Goal: Complete application form: Complete application form

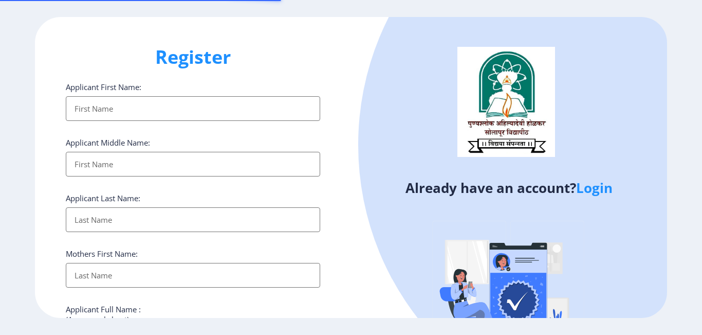
select select
click at [596, 195] on link "Login" at bounding box center [594, 187] width 36 height 19
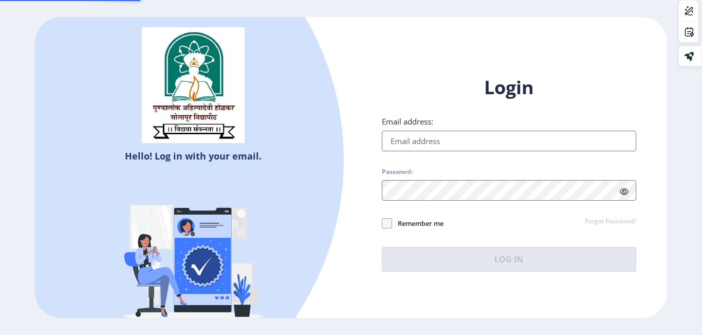
type input "[EMAIL_ADDRESS][DOMAIN_NAME]"
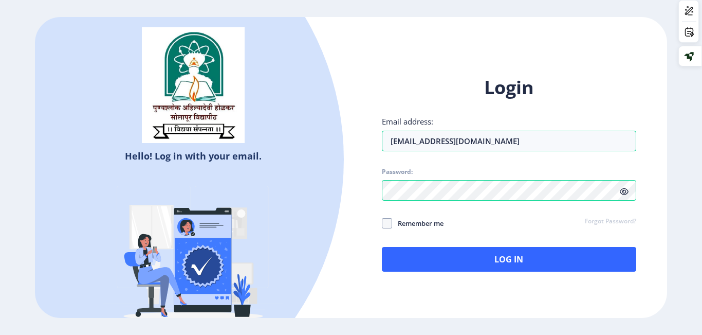
click at [625, 192] on icon at bounding box center [624, 192] width 9 height 8
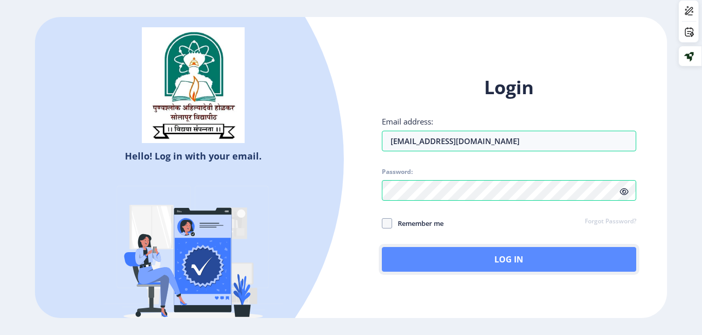
click at [549, 263] on button "Log In" at bounding box center [509, 259] width 254 height 25
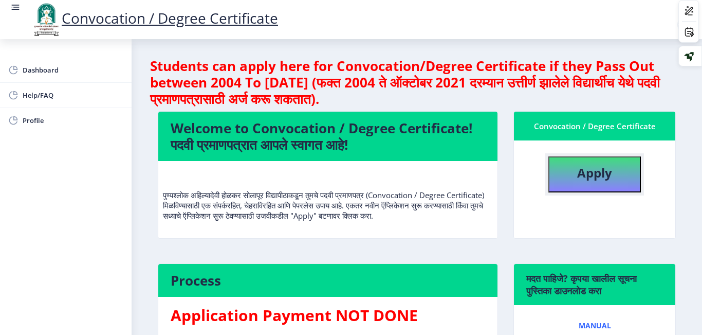
click at [606, 174] on b "Apply" at bounding box center [594, 172] width 35 height 17
select select
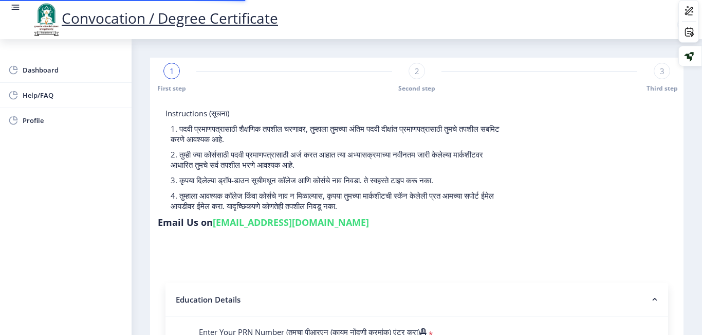
type input "2015032500293613"
select select "Regular"
select select "2019"
select select "March"
select select "FIRST CLASS WITH DISTINCTION"
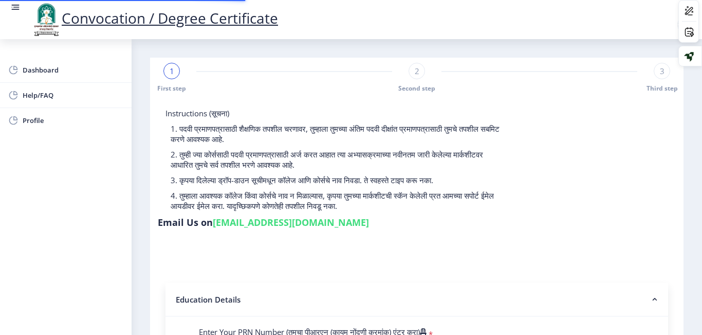
type input "806990"
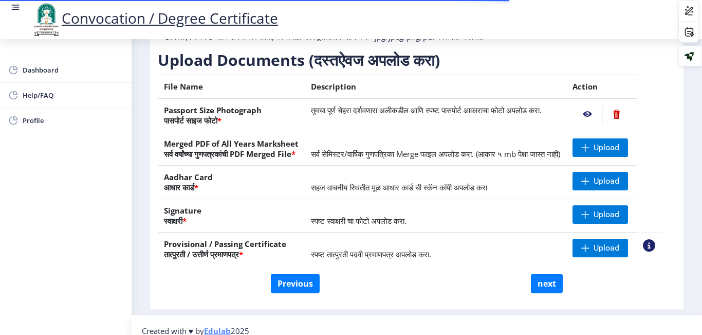
scroll to position [185, 0]
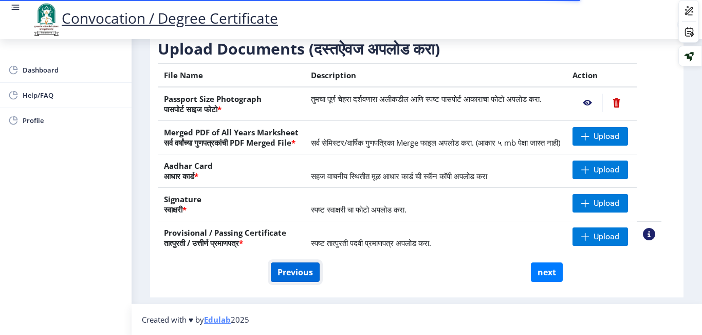
click at [294, 269] on button "Previous" at bounding box center [295, 272] width 49 height 20
select select "Regular"
select select "2019"
select select "March"
select select "FIRST CLASS WITH DISTINCTION"
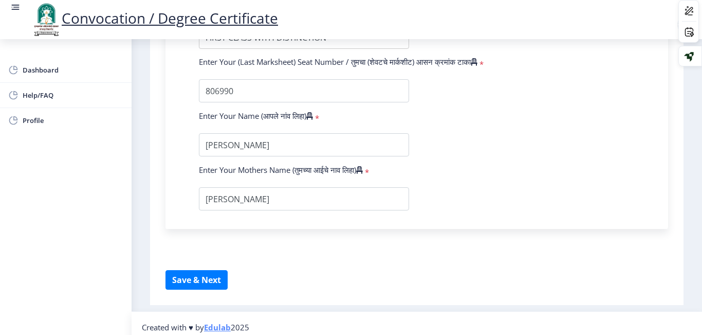
scroll to position [668, 0]
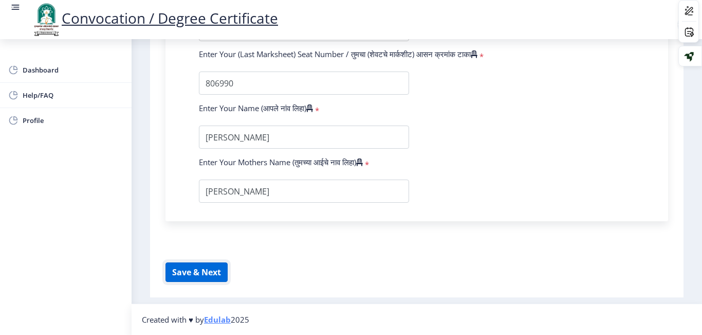
click at [210, 274] on button "Save & Next" at bounding box center [197, 272] width 62 height 20
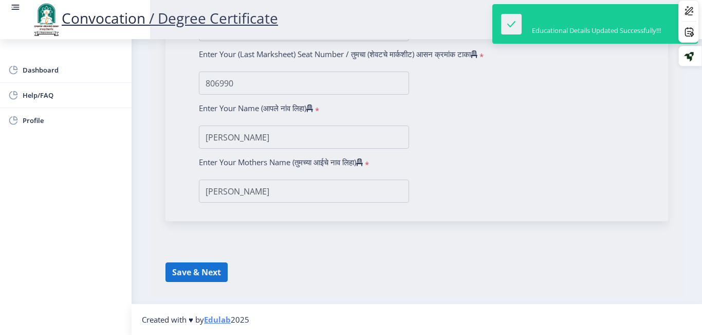
select select
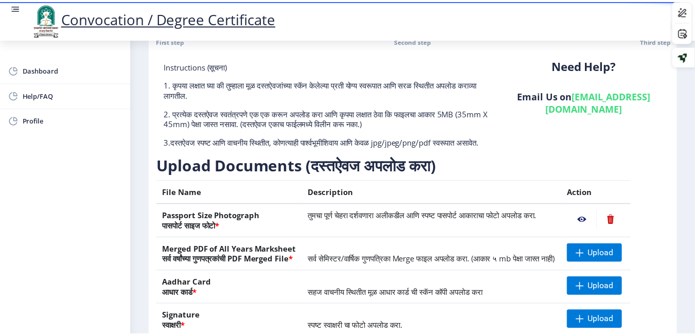
scroll to position [48, 0]
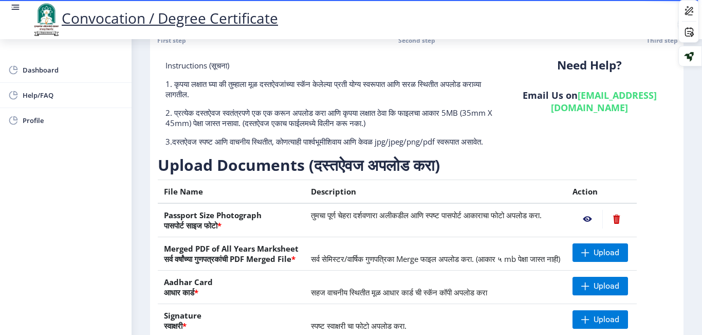
click at [599, 227] on nb-action at bounding box center [588, 219] width 30 height 19
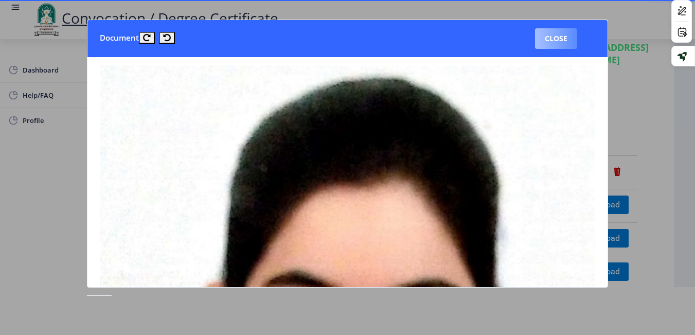
click at [571, 36] on button "Close" at bounding box center [556, 38] width 42 height 21
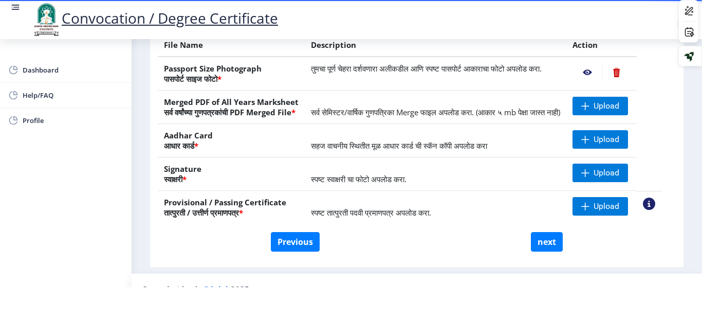
scroll to position [154, 0]
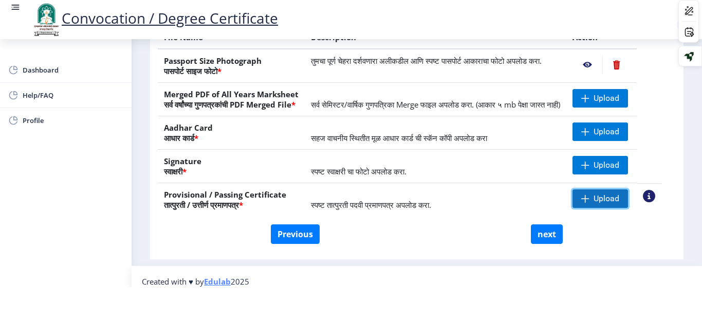
click at [617, 204] on span "Upload" at bounding box center [607, 198] width 26 height 10
click at [595, 208] on nb-action at bounding box center [588, 198] width 30 height 19
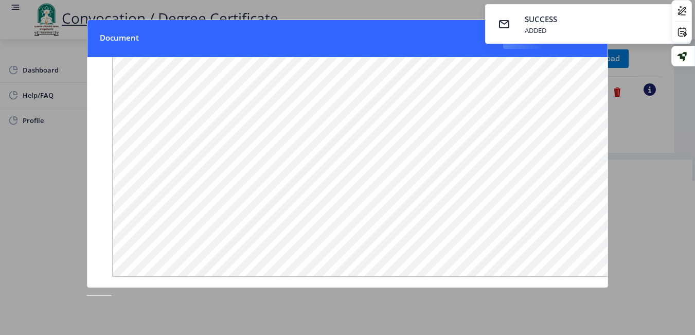
scroll to position [151, 0]
click at [644, 223] on div at bounding box center [347, 167] width 695 height 335
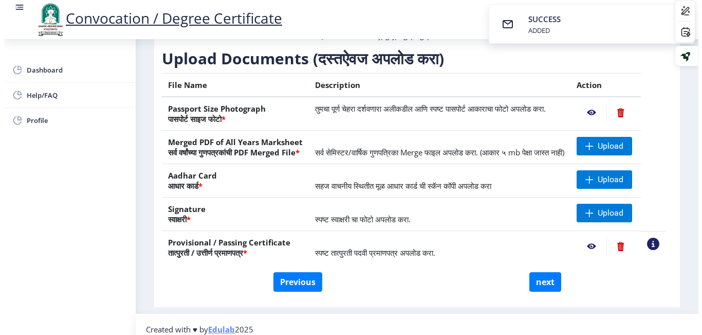
scroll to position [84, 0]
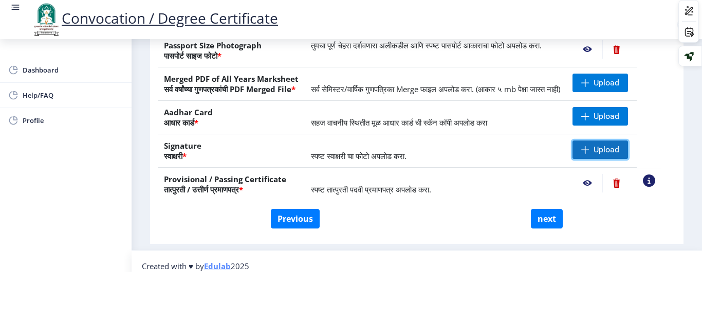
click at [609, 147] on span "Upload" at bounding box center [607, 149] width 26 height 10
